Goal: Information Seeking & Learning: Learn about a topic

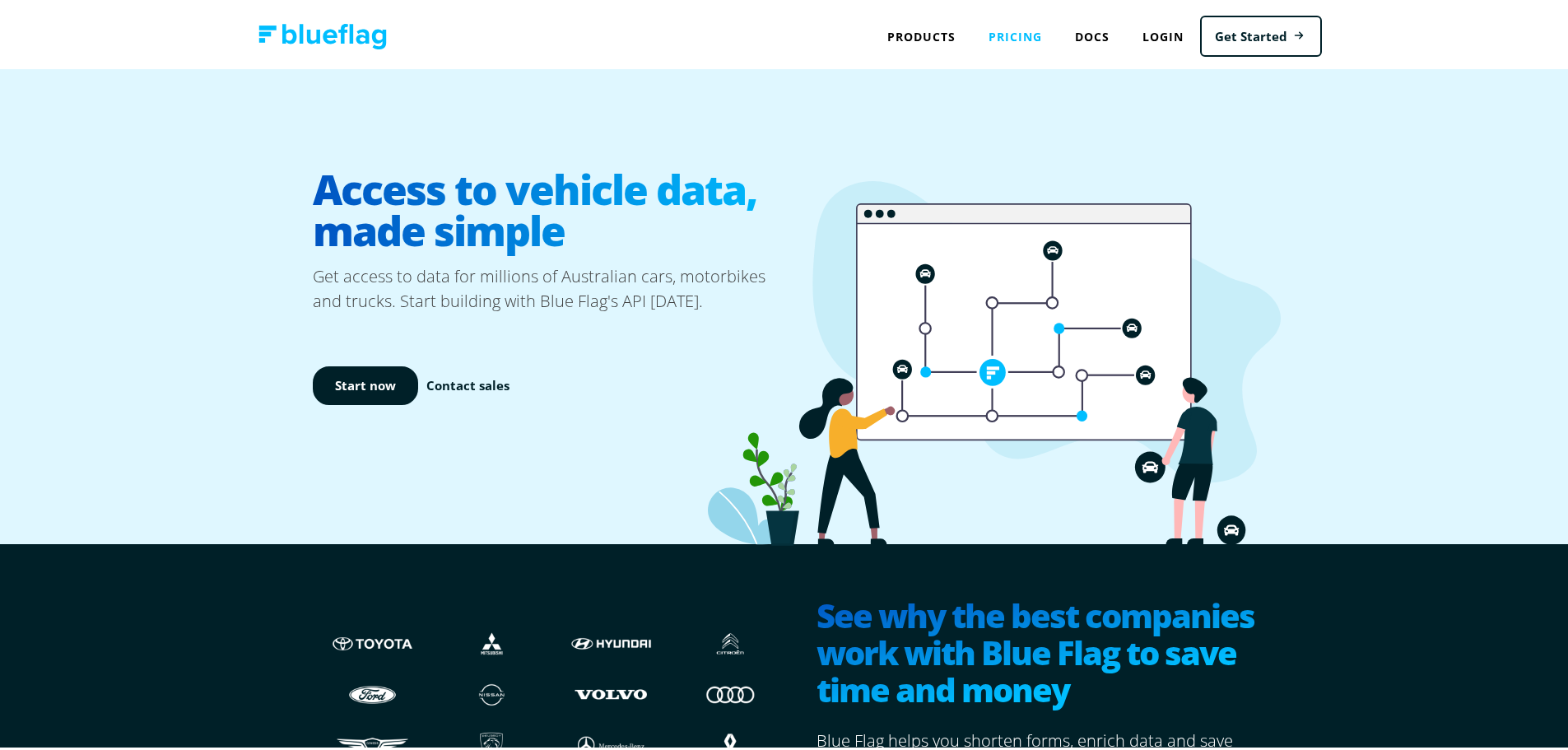
click at [1019, 32] on link "Pricing" at bounding box center [1015, 33] width 86 height 33
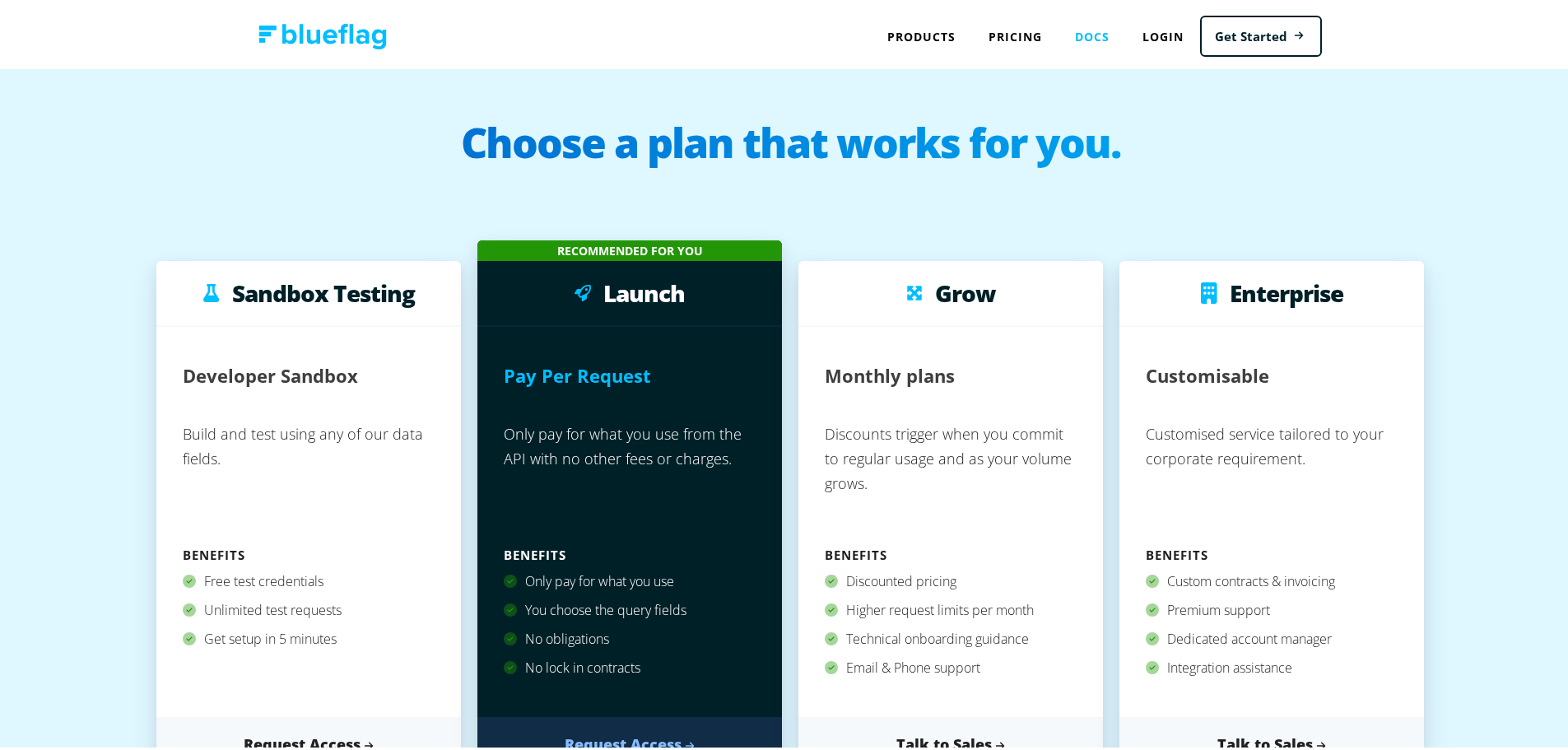
click at [1104, 33] on link "Docs" at bounding box center [1091, 33] width 68 height 33
